Goal: Task Accomplishment & Management: Use online tool/utility

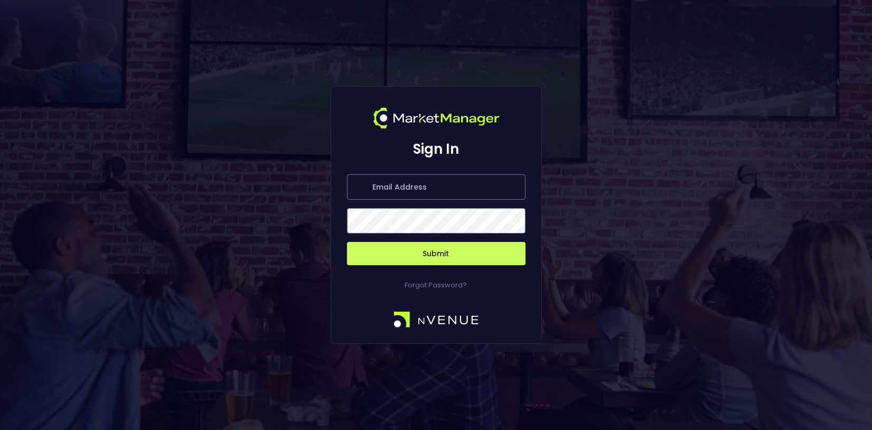
type input "[EMAIL_ADDRESS][DOMAIN_NAME]"
click at [449, 253] on button "Submit" at bounding box center [436, 253] width 179 height 23
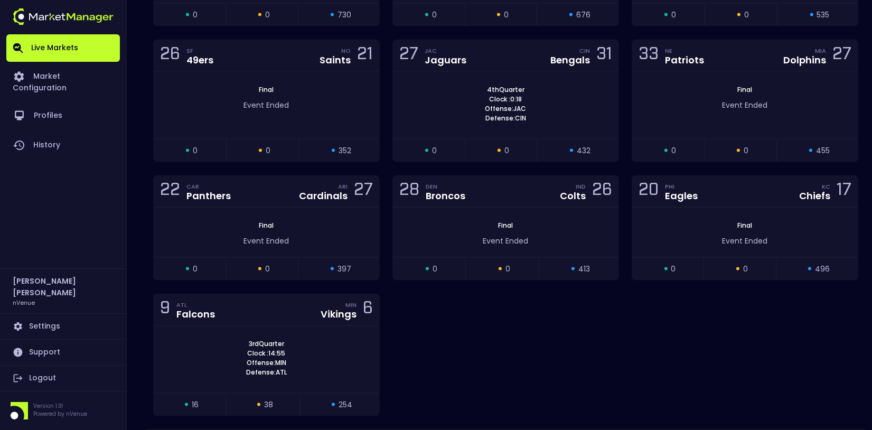
scroll to position [3432, 0]
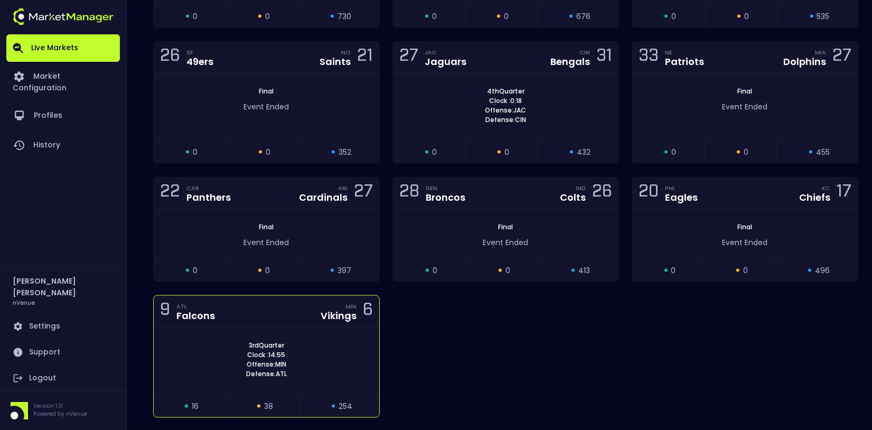
click at [308, 328] on div "3rd Quarter Clock : 14:55 Offense: MIN Defense: ATL" at bounding box center [267, 361] width 226 height 67
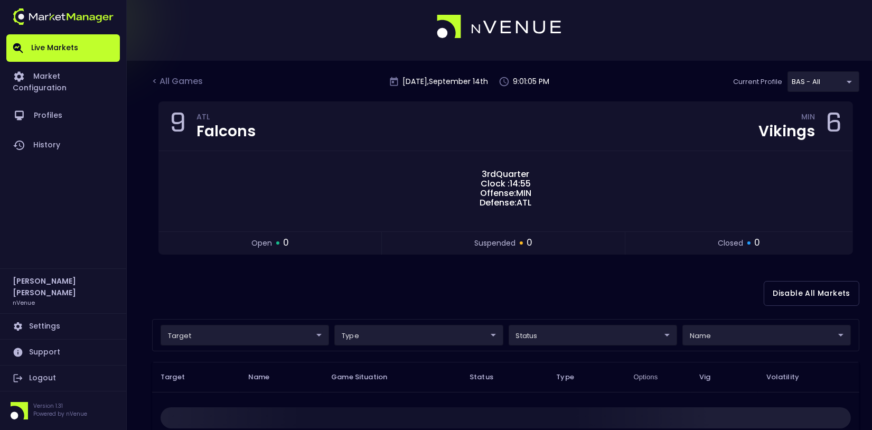
scroll to position [0, 0]
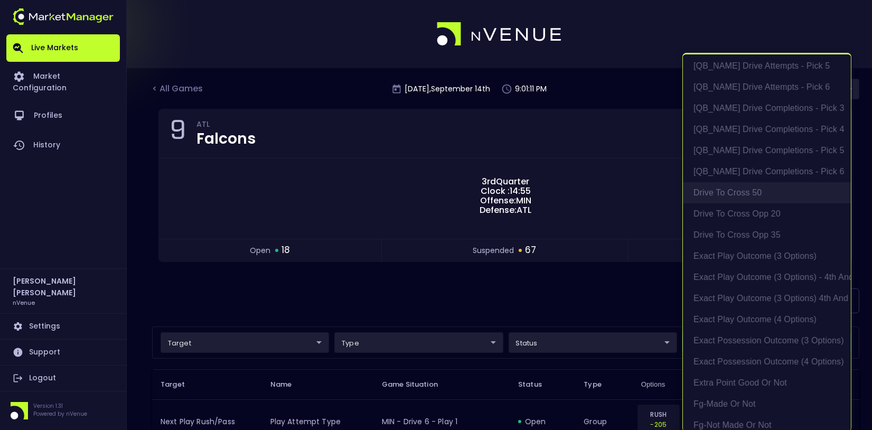
scroll to position [642, 0]
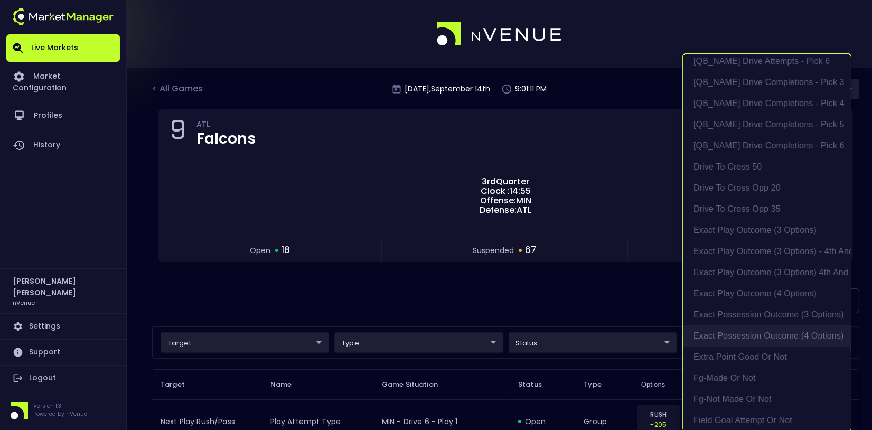
click at [740, 331] on li "exact possession outcome (4 options)" at bounding box center [767, 336] width 168 height 21
type input "Possession Result"
type input "group"
type input "exact possession outcome (4 options)"
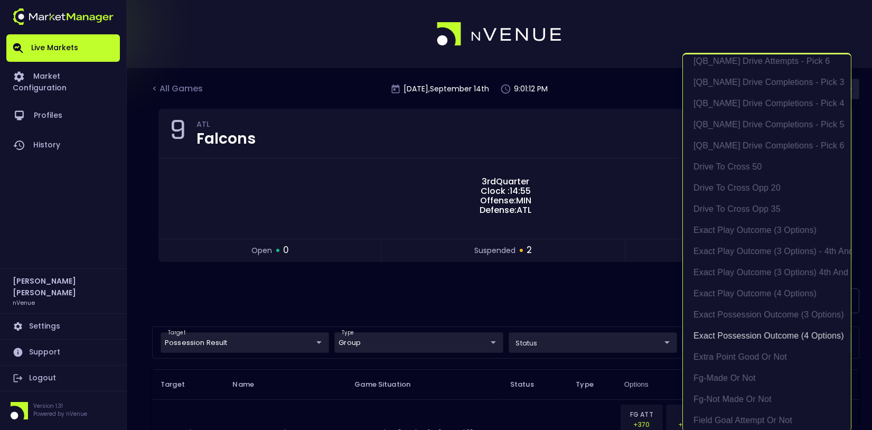
click at [538, 309] on div at bounding box center [436, 215] width 872 height 430
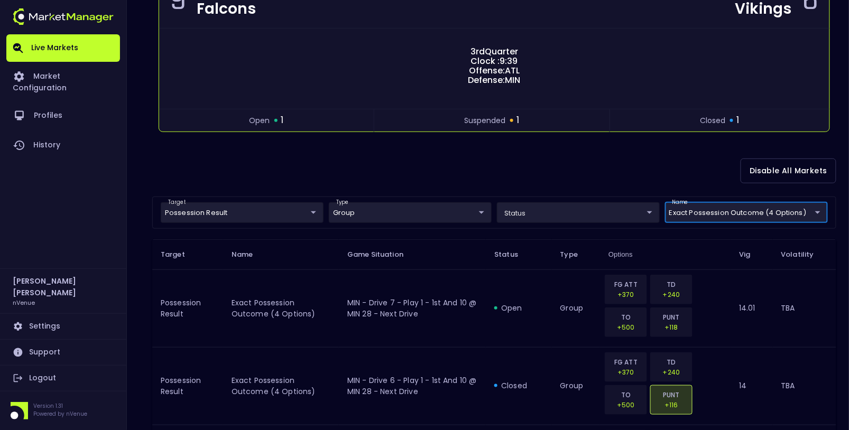
scroll to position [0, 0]
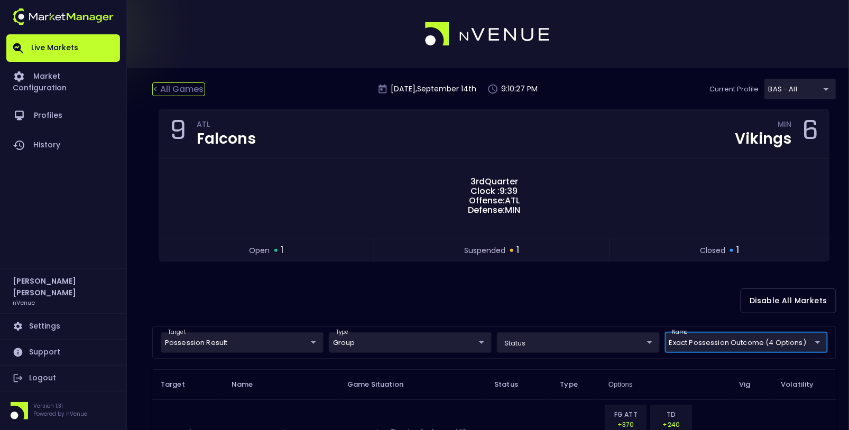
click at [171, 87] on div "< All Games" at bounding box center [178, 89] width 53 height 14
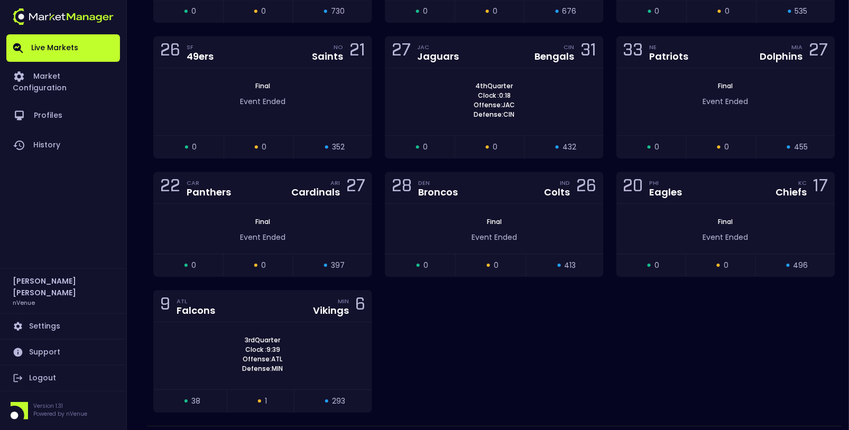
scroll to position [3457, 0]
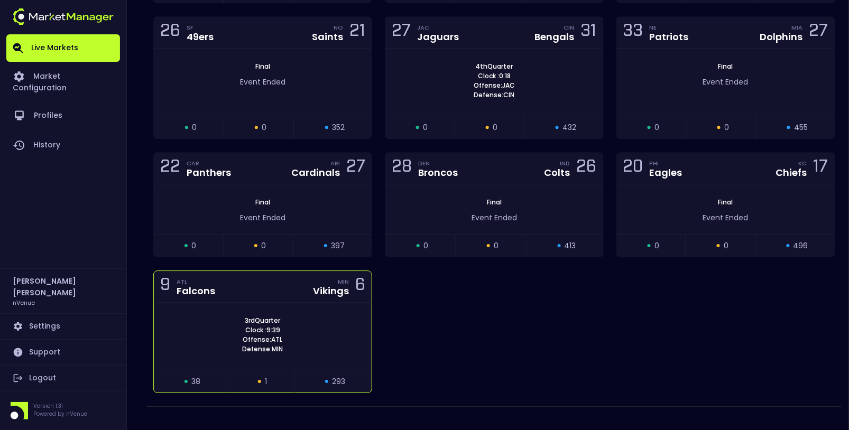
click at [295, 282] on div "9 ATL Falcons MIN Vikings 6" at bounding box center [263, 287] width 218 height 32
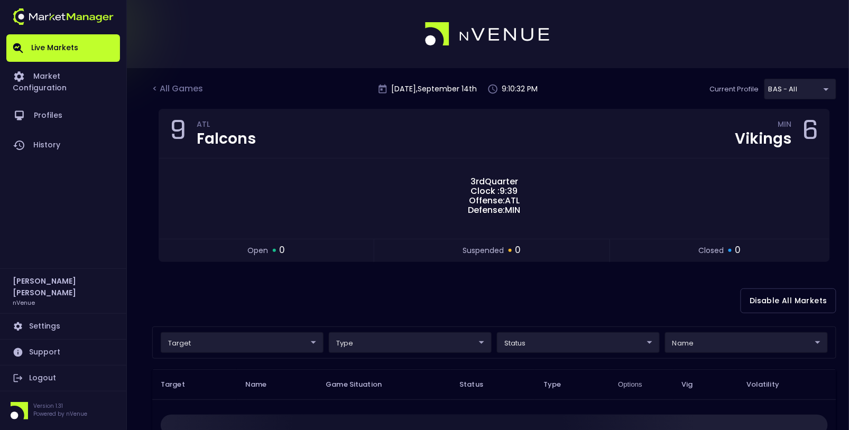
scroll to position [173, 0]
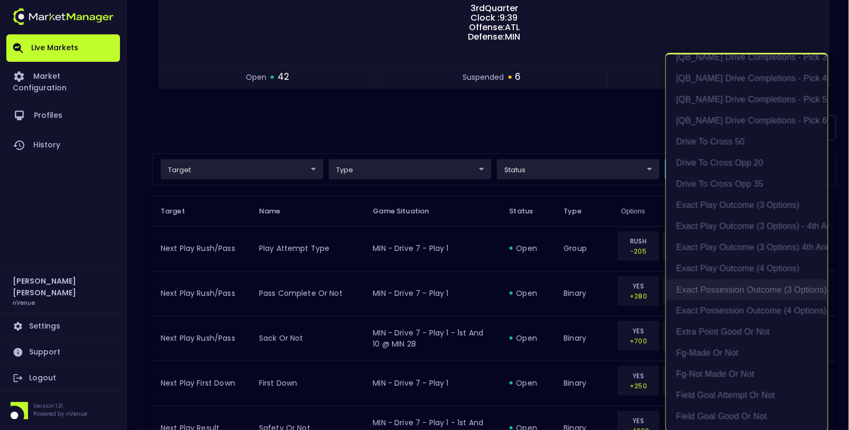
scroll to position [668, 0]
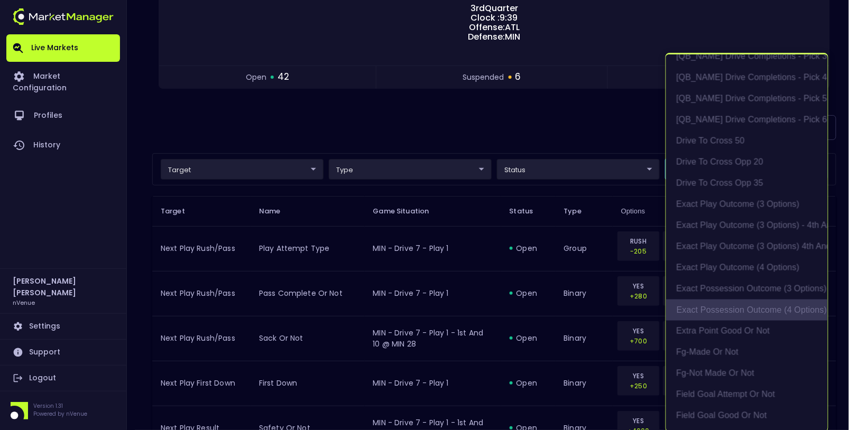
click at [753, 309] on li "exact possession outcome (4 options)" at bounding box center [747, 310] width 162 height 21
type input "Possession Result"
type input "group"
type input "exact possession outcome (4 options)"
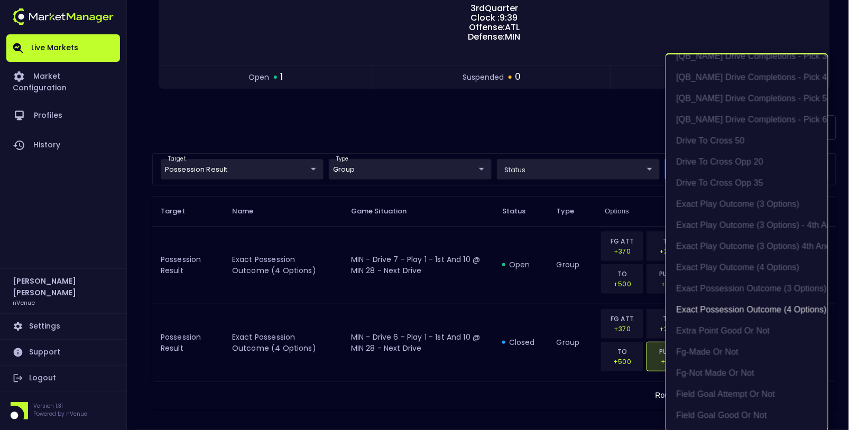
click at [387, 394] on div at bounding box center [424, 215] width 849 height 430
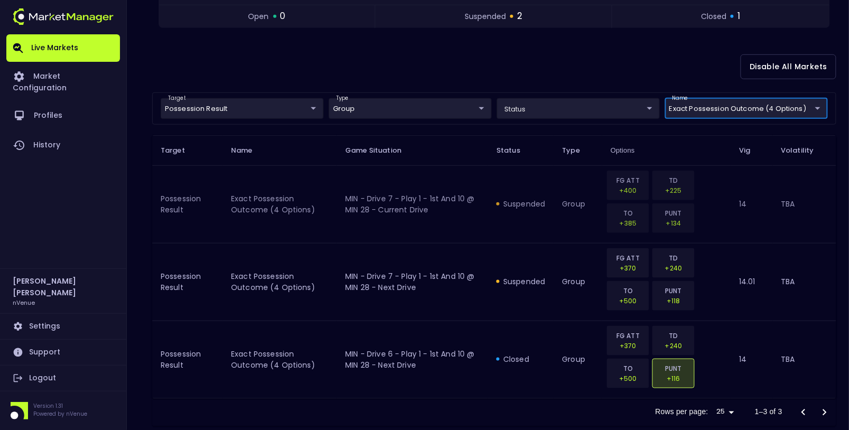
scroll to position [252, 0]
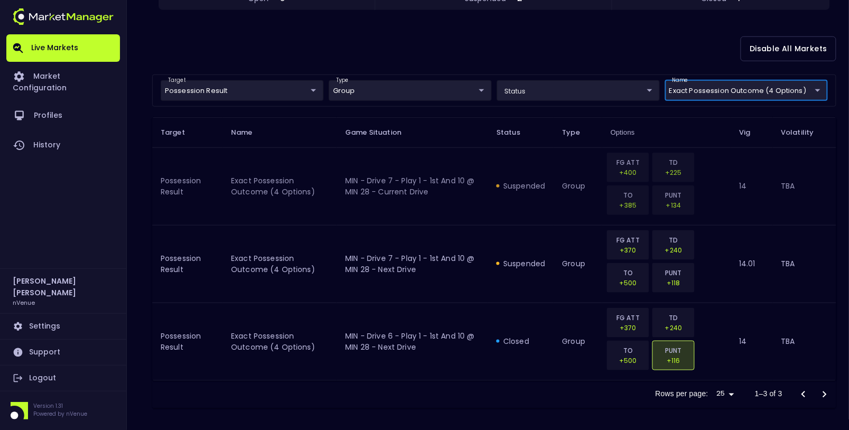
click at [537, 200] on td "suspended" at bounding box center [521, 186] width 66 height 78
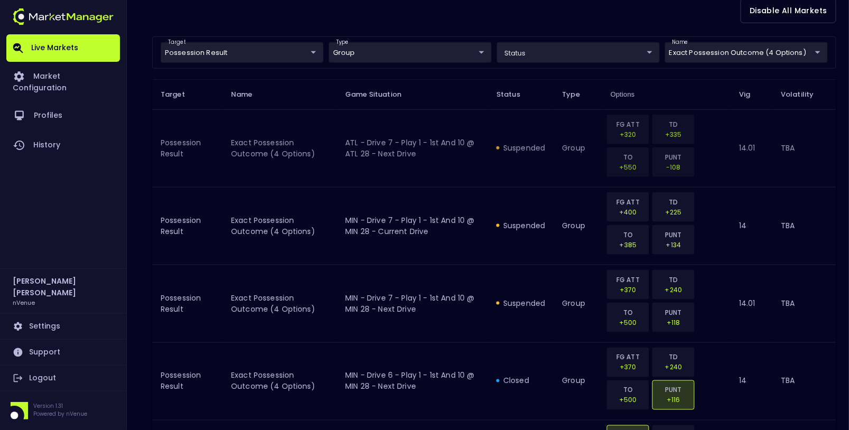
scroll to position [290, 0]
click at [467, 94] on th "Game Situation" at bounding box center [412, 95] width 151 height 30
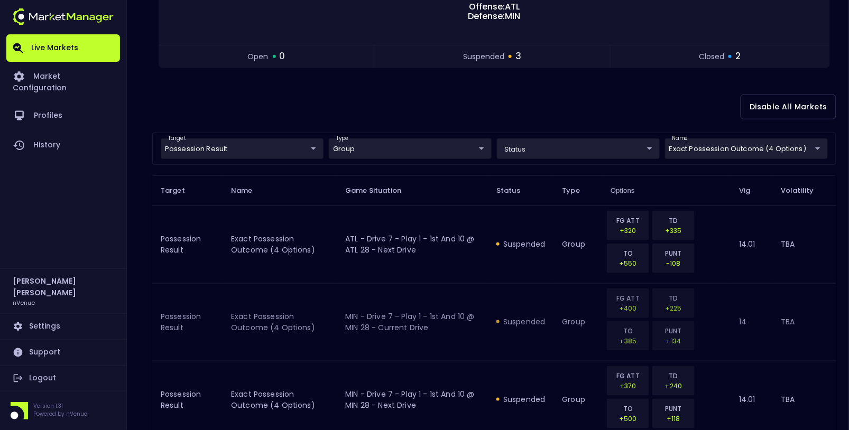
scroll to position [183, 0]
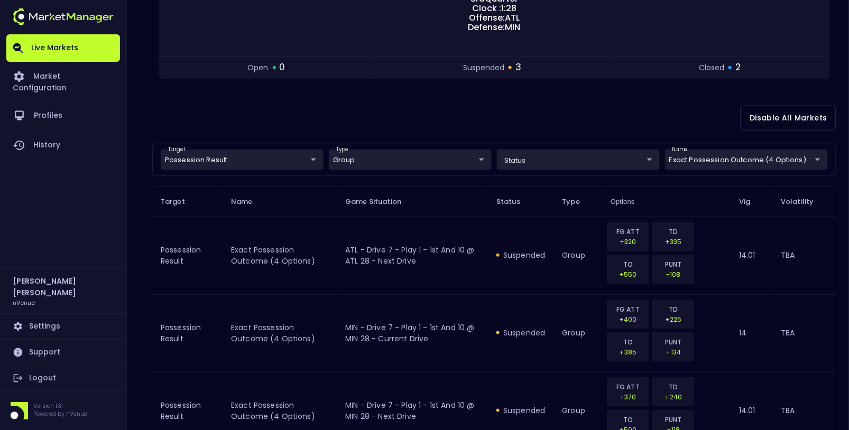
click at [400, 108] on div "Disable All Markets" at bounding box center [494, 117] width 684 height 51
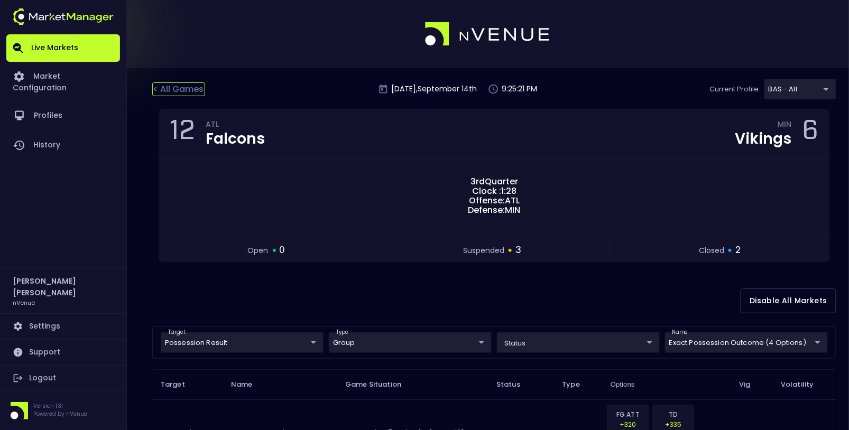
click at [174, 89] on div "< All Games" at bounding box center [178, 89] width 53 height 14
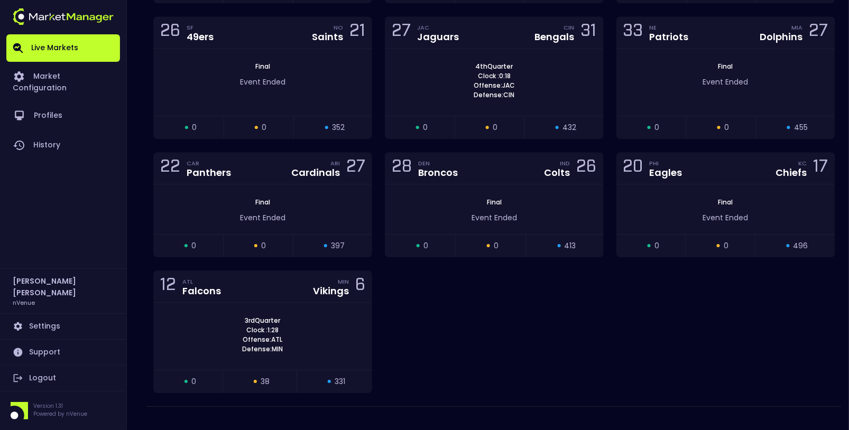
scroll to position [3452, 0]
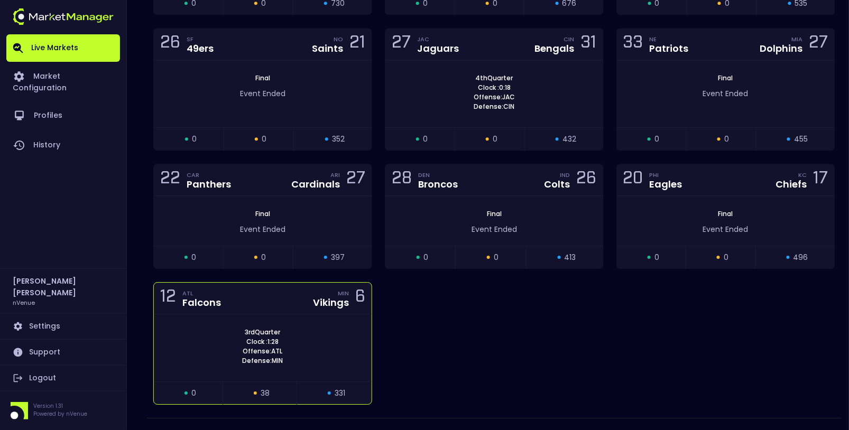
click at [296, 314] on div "3rd Quarter Clock : 1:28 Offense: ATL Defense: MIN" at bounding box center [263, 347] width 218 height 67
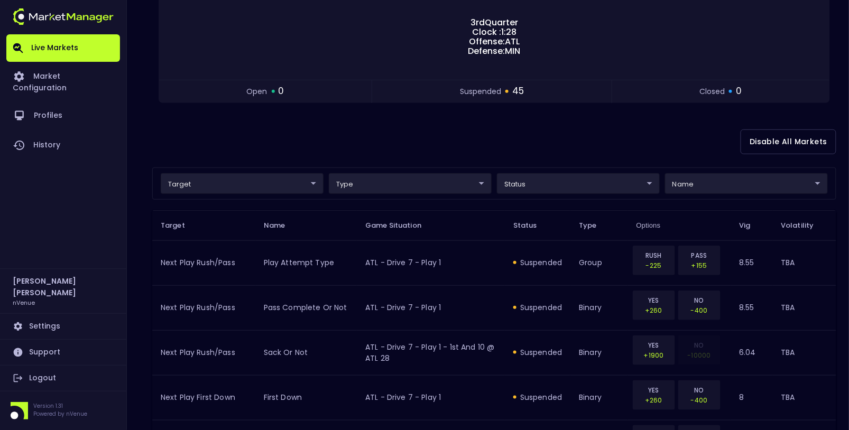
scroll to position [165, 0]
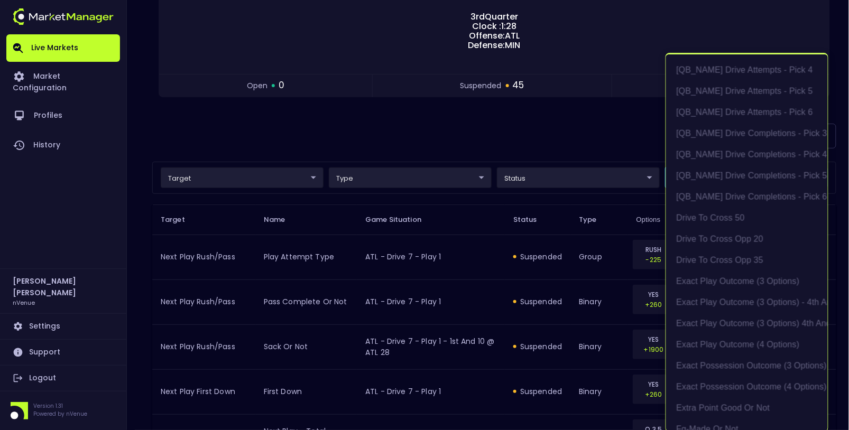
scroll to position [616, 0]
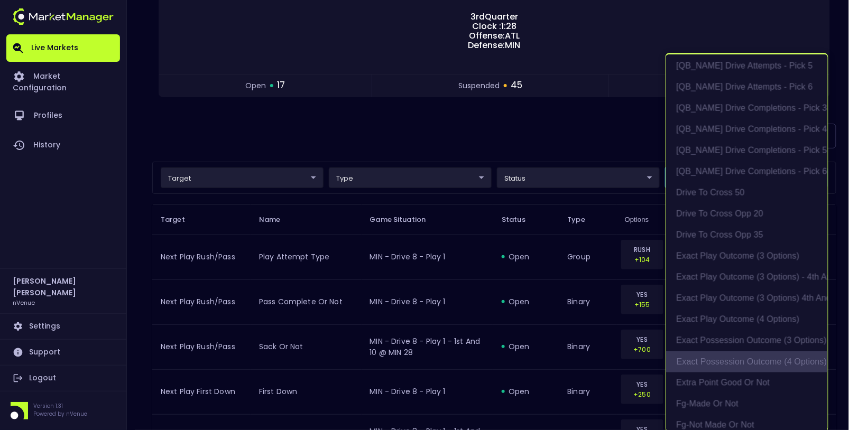
click at [744, 357] on li "exact possession outcome (4 options)" at bounding box center [747, 361] width 162 height 21
type input "Possession Result"
type input "group"
type input "exact possession outcome (4 options)"
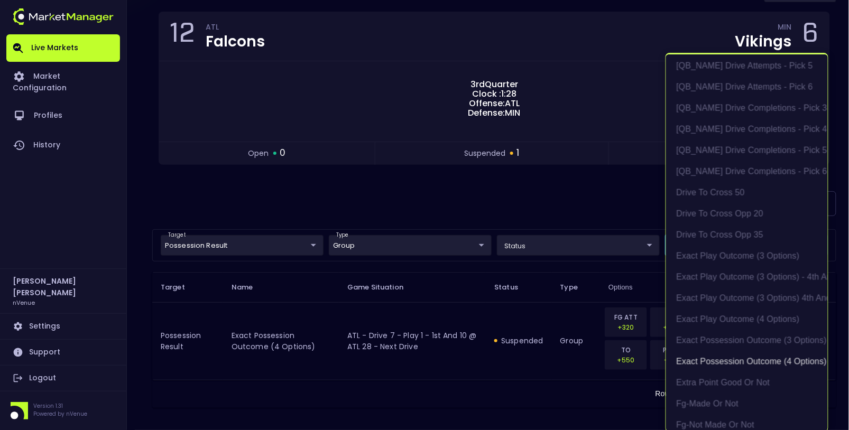
scroll to position [2, 0]
click at [525, 192] on div at bounding box center [424, 215] width 849 height 430
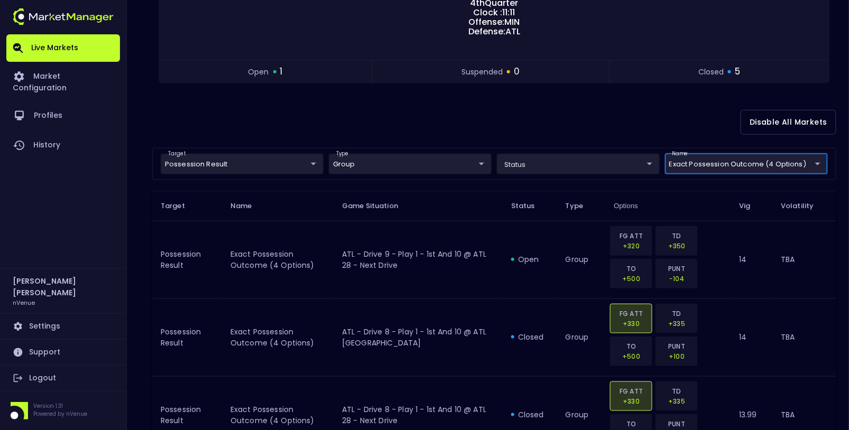
scroll to position [178, 0]
click at [413, 99] on div "Disable All Markets" at bounding box center [494, 123] width 684 height 51
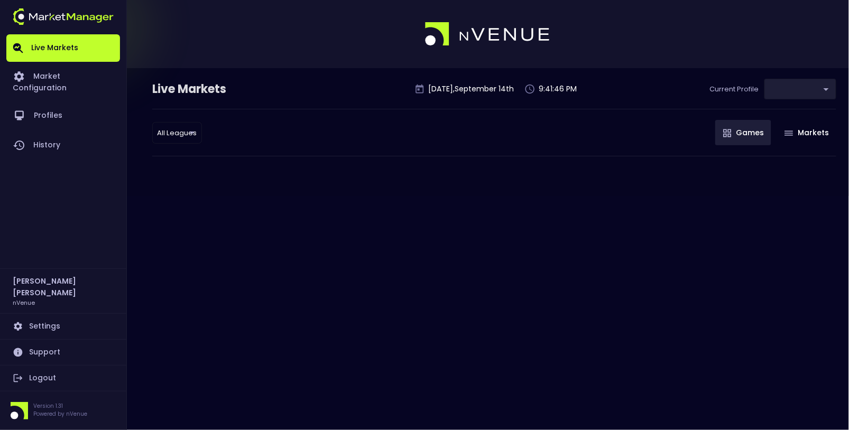
type input "0d810fa5-e353-4d9c-b11d-31f095cae871"
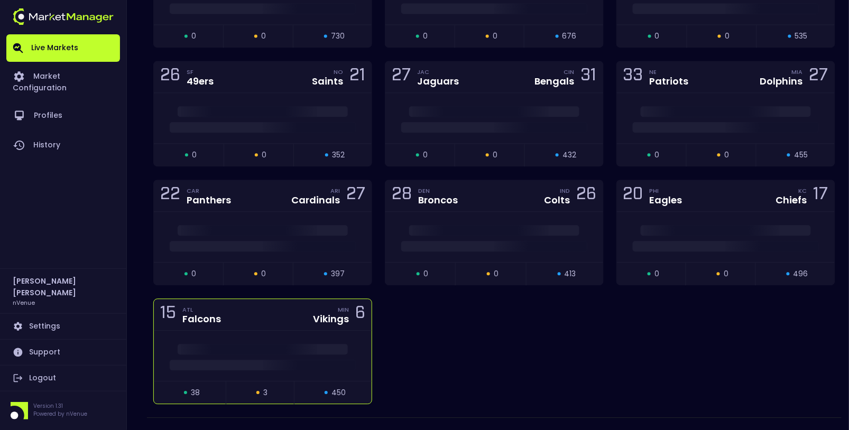
click at [271, 300] on div "15 ATL Falcons MIN Vikings 6" at bounding box center [263, 315] width 218 height 32
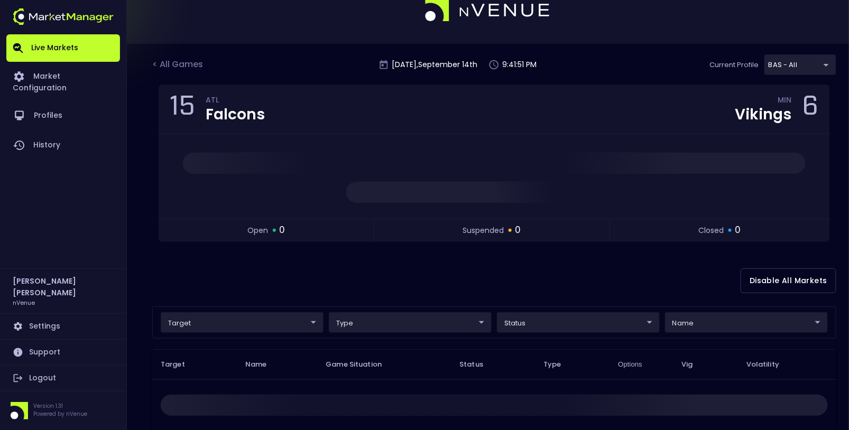
scroll to position [29, 0]
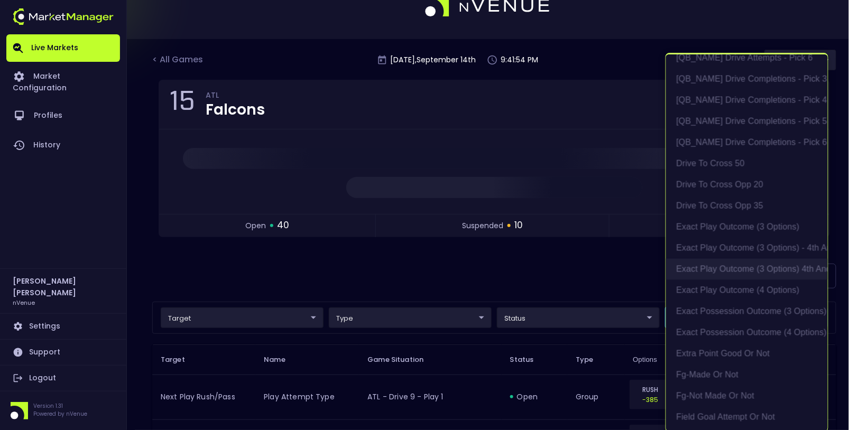
scroll to position [646, 0]
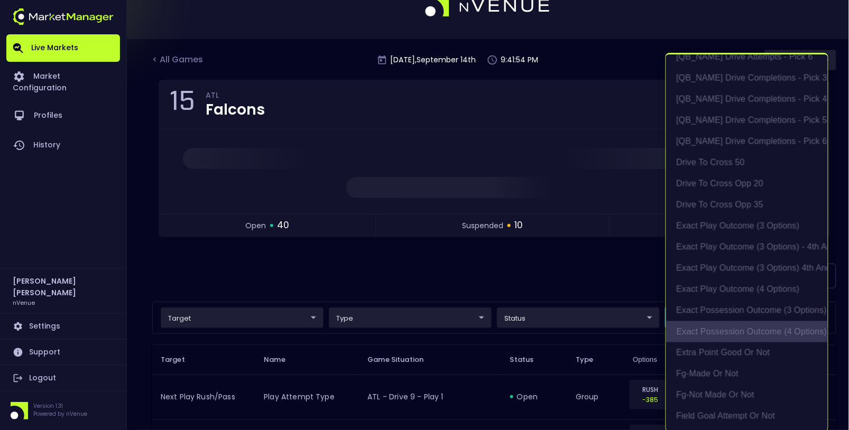
click at [742, 328] on li "exact possession outcome (4 options)" at bounding box center [747, 331] width 162 height 21
type input "Possession Result"
type input "group"
type input "exact possession outcome (4 options)"
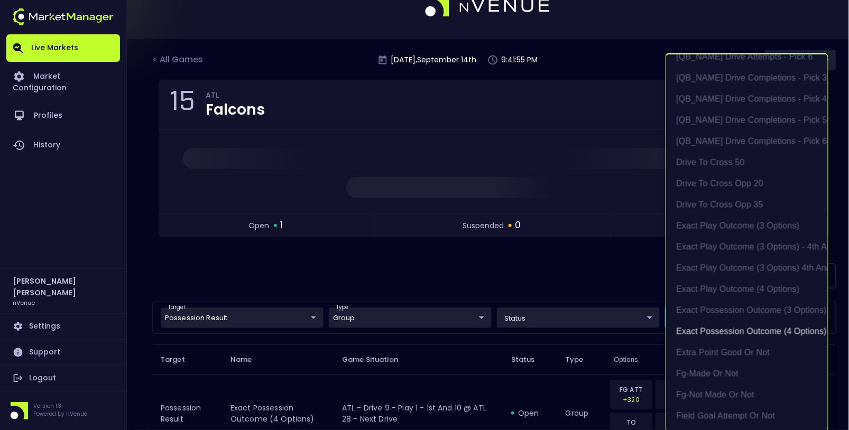
click at [587, 261] on div at bounding box center [424, 215] width 849 height 430
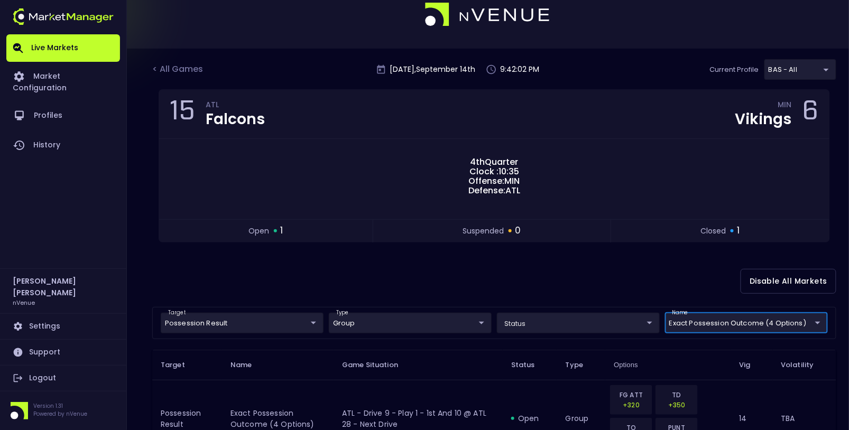
scroll to position [0, 0]
